Goal: Information Seeking & Learning: Learn about a topic

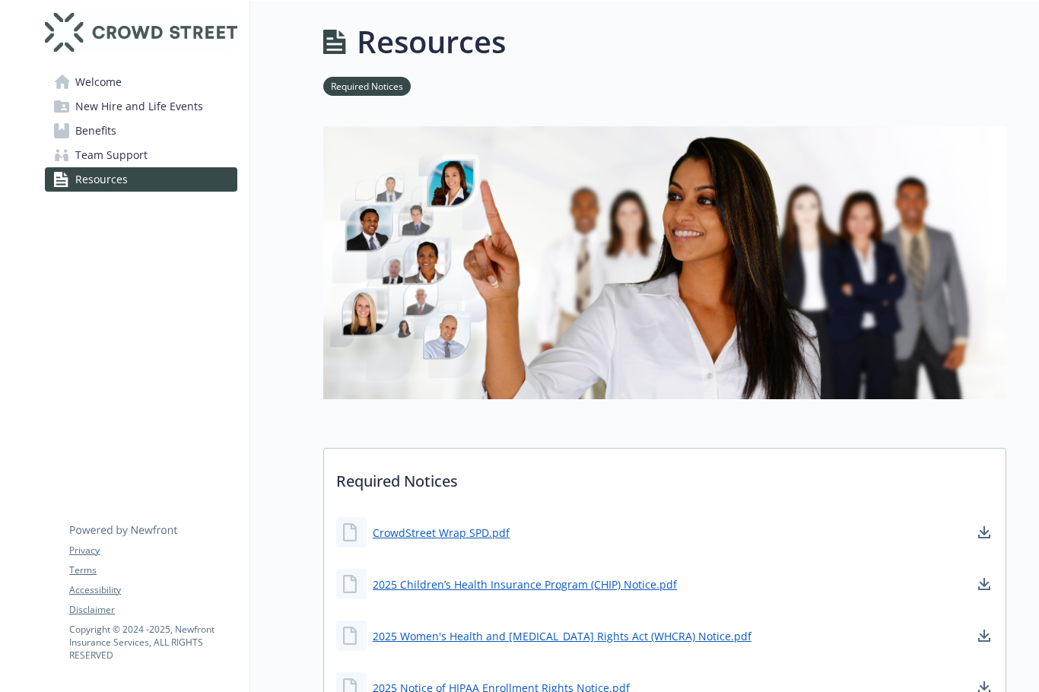
click at [89, 125] on span "Benefits" at bounding box center [95, 131] width 41 height 24
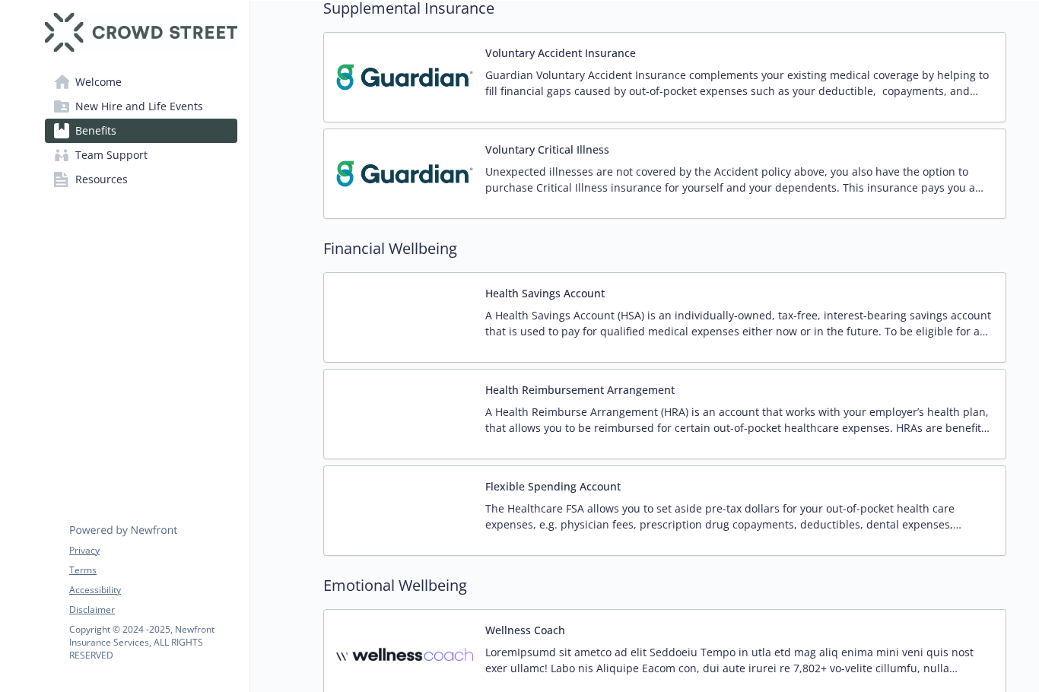
scroll to position [1521, 0]
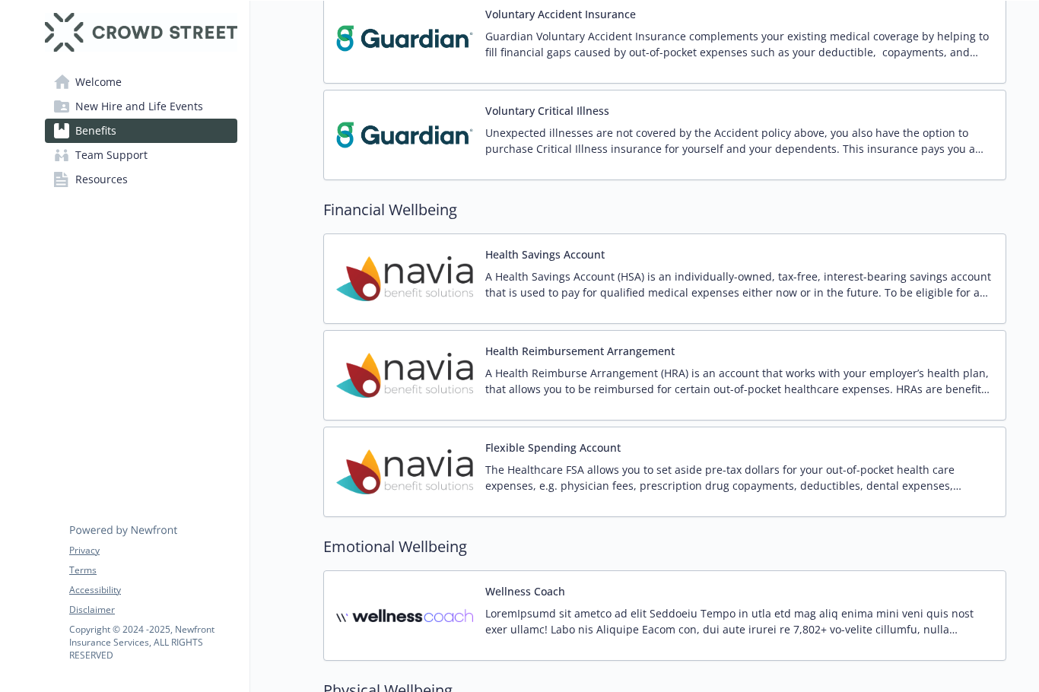
click at [444, 306] on img at bounding box center [404, 278] width 137 height 65
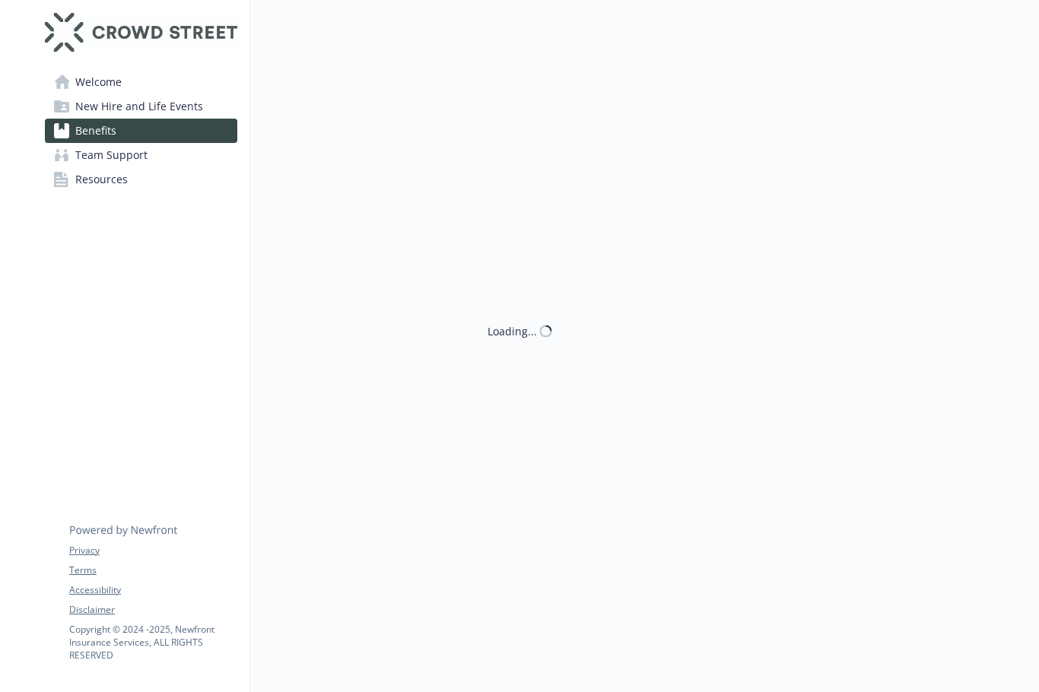
scroll to position [1521, 0]
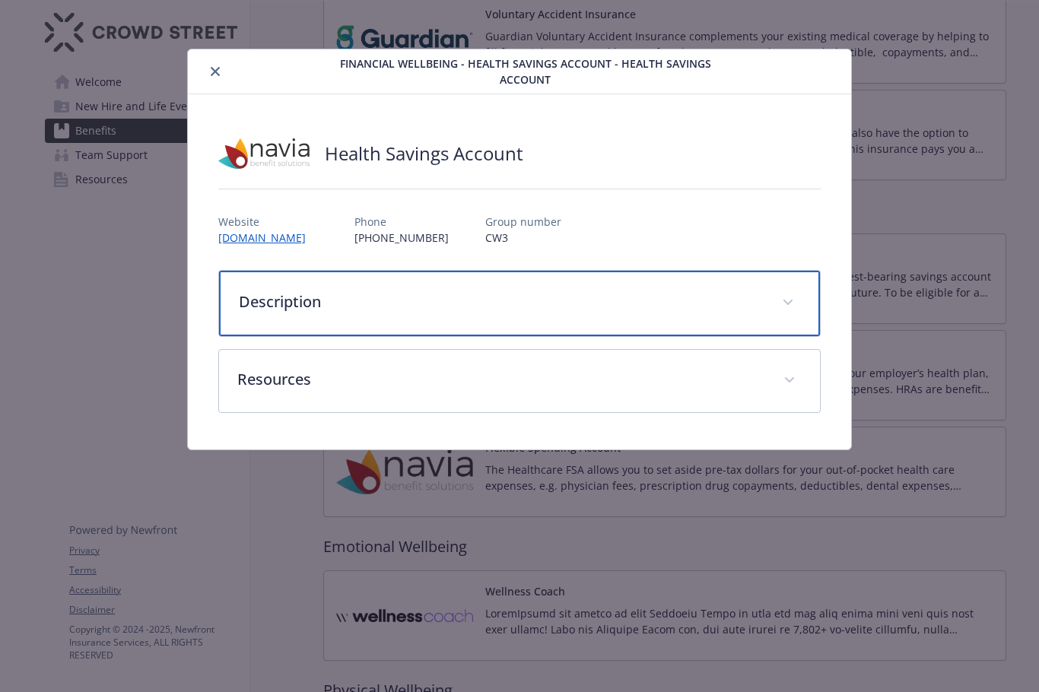
click at [327, 314] on div "Description" at bounding box center [519, 303] width 601 height 65
